Goal: Ask a question

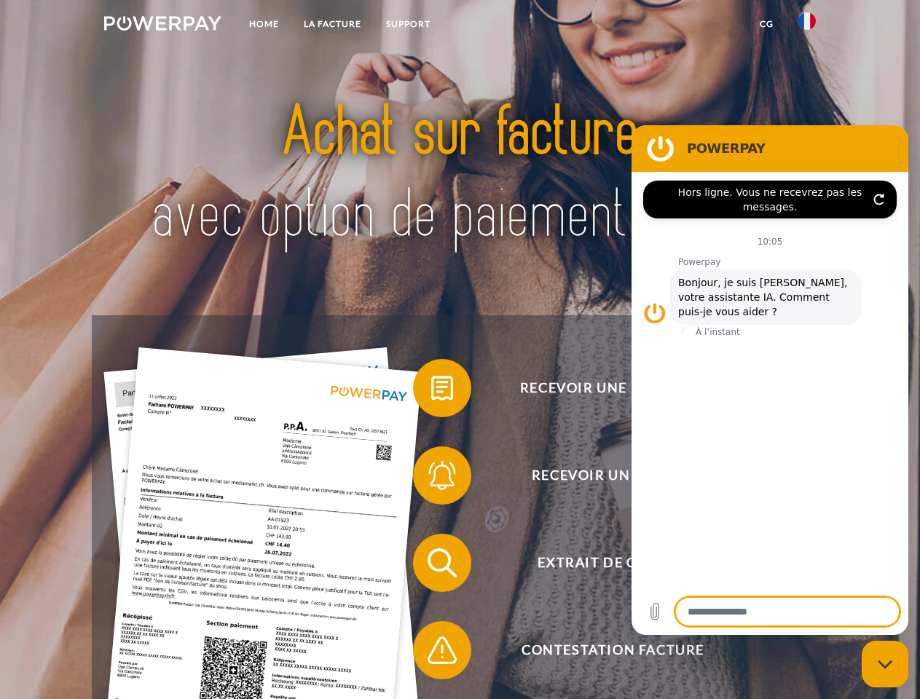
click at [162, 25] on img at bounding box center [162, 23] width 117 height 15
click at [807, 25] on img at bounding box center [806, 20] width 17 height 17
click at [766, 24] on link "CG" at bounding box center [766, 24] width 39 height 26
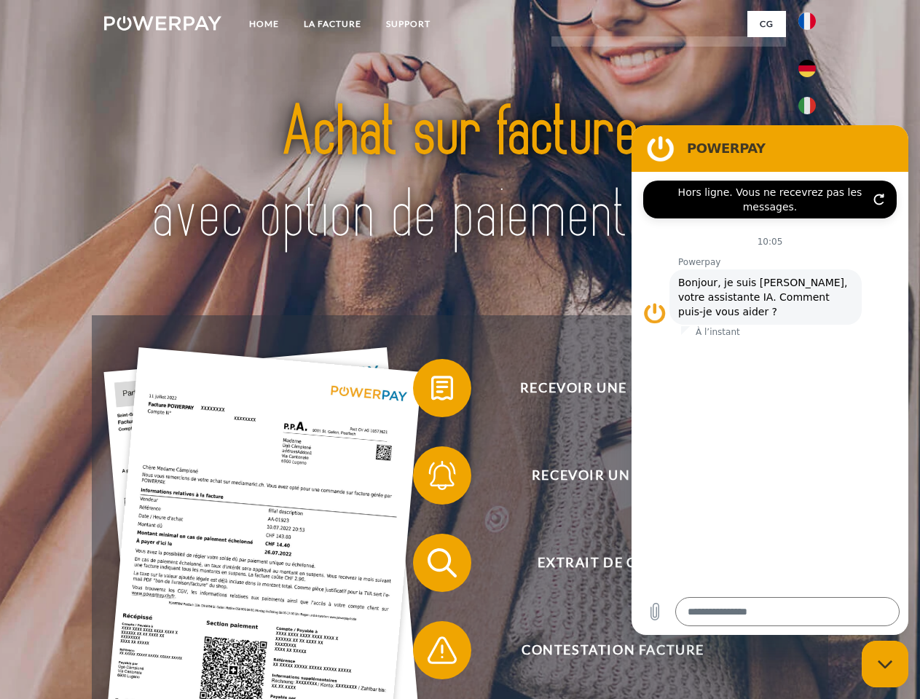
click at [431, 391] on span at bounding box center [420, 388] width 73 height 73
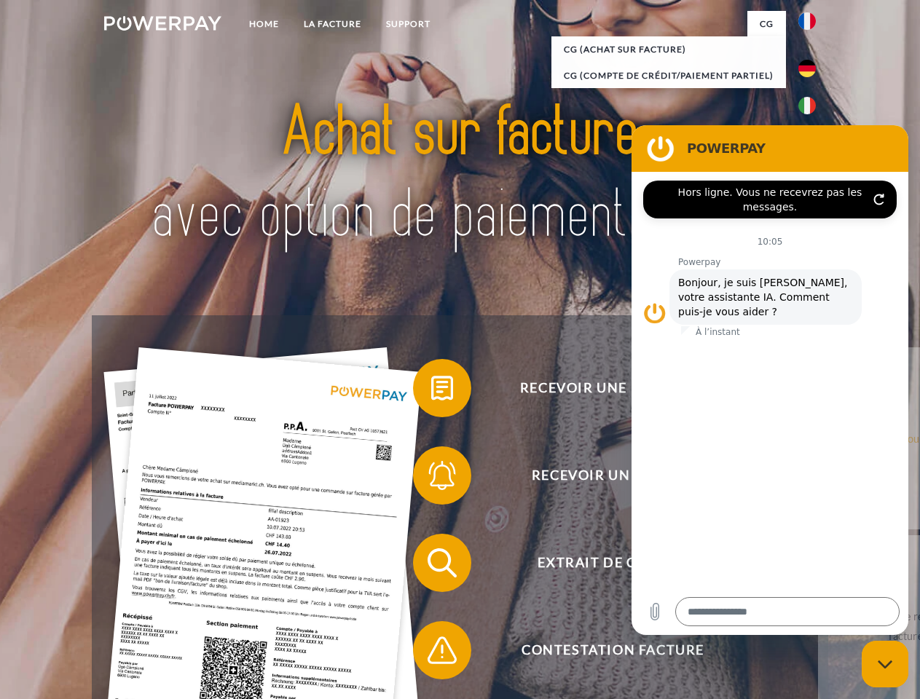
click at [431, 478] on span at bounding box center [420, 475] width 73 height 73
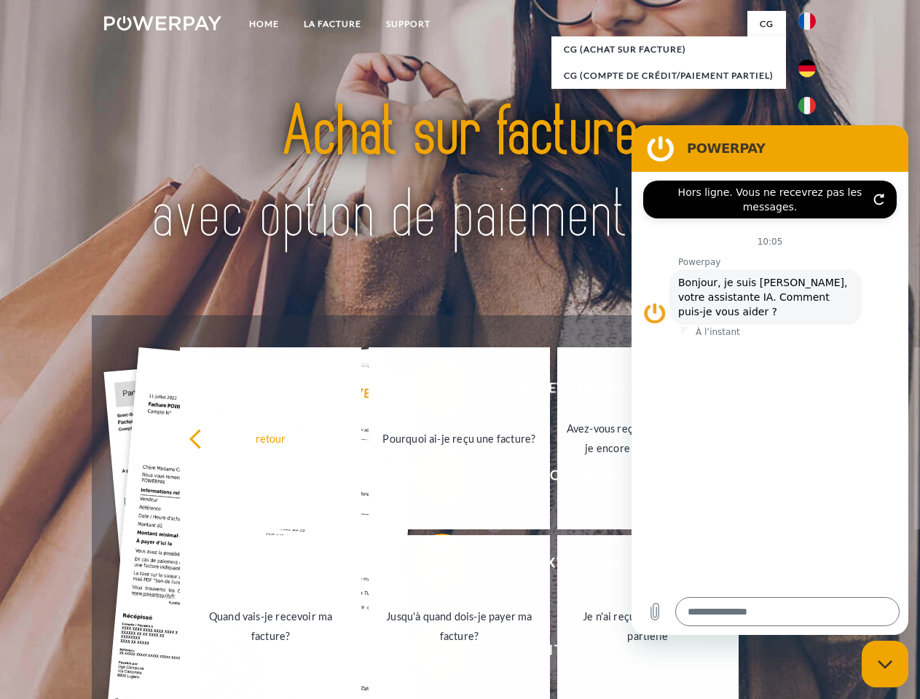
click at [431, 566] on link "Jusqu'à quand dois-je payer ma facture?" at bounding box center [458, 626] width 181 height 182
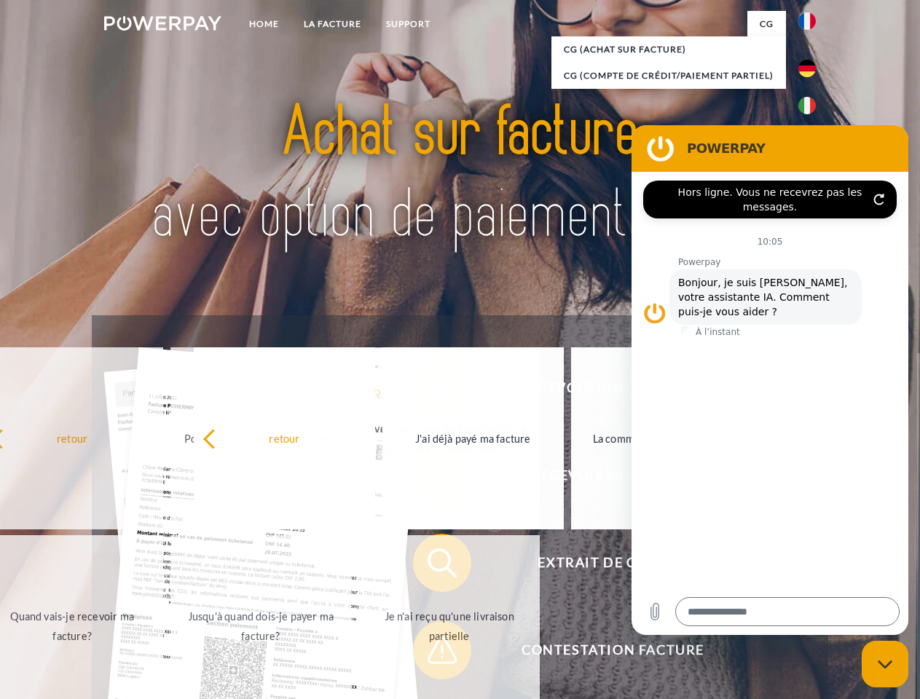
click at [431, 653] on span at bounding box center [420, 650] width 73 height 73
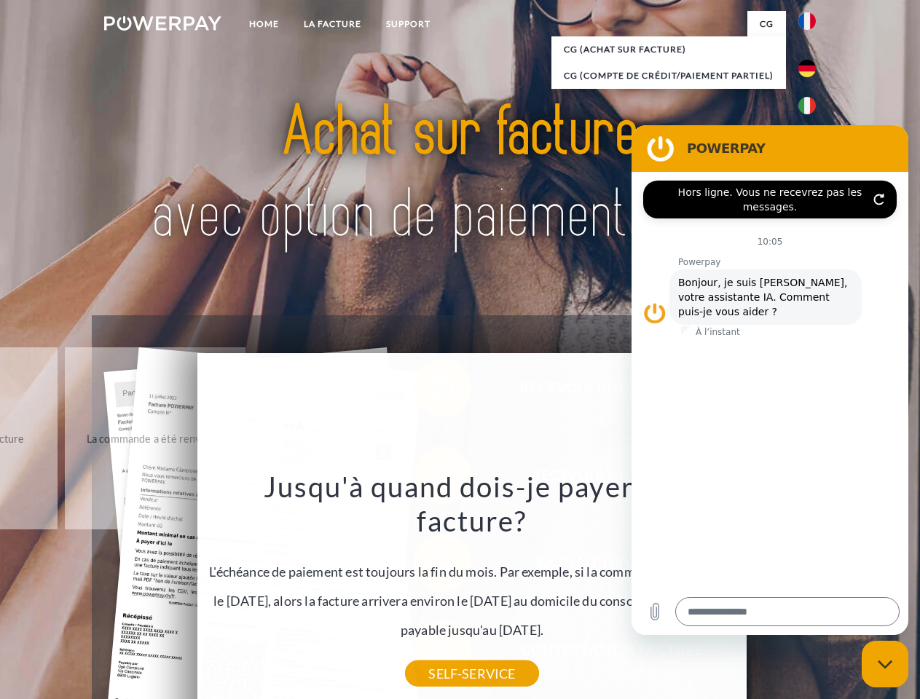
click at [885, 664] on icon "Fermer la fenêtre de messagerie" at bounding box center [884, 664] width 15 height 9
type textarea "*"
